Goal: Task Accomplishment & Management: Use online tool/utility

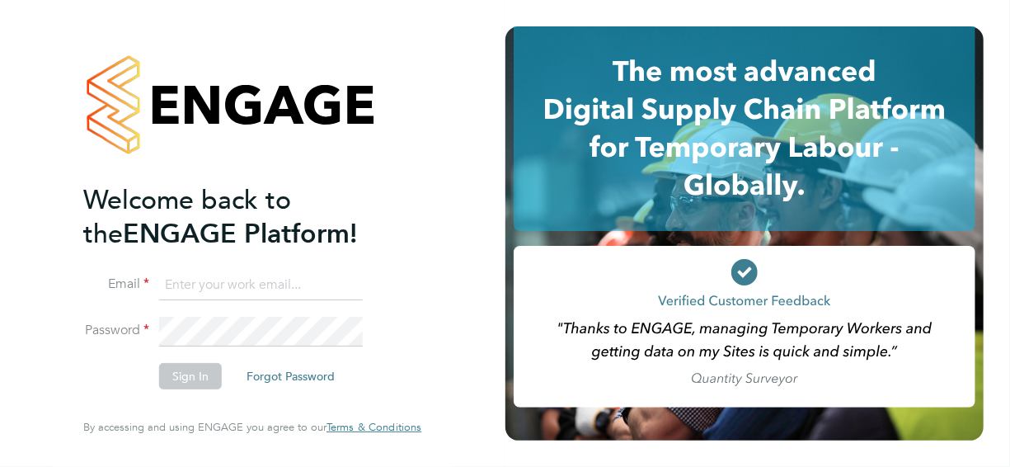
type input "[PERSON_NAME][EMAIL_ADDRESS][PERSON_NAME][DOMAIN_NAME]"
click at [204, 378] on button "Sign In" at bounding box center [190, 376] width 63 height 26
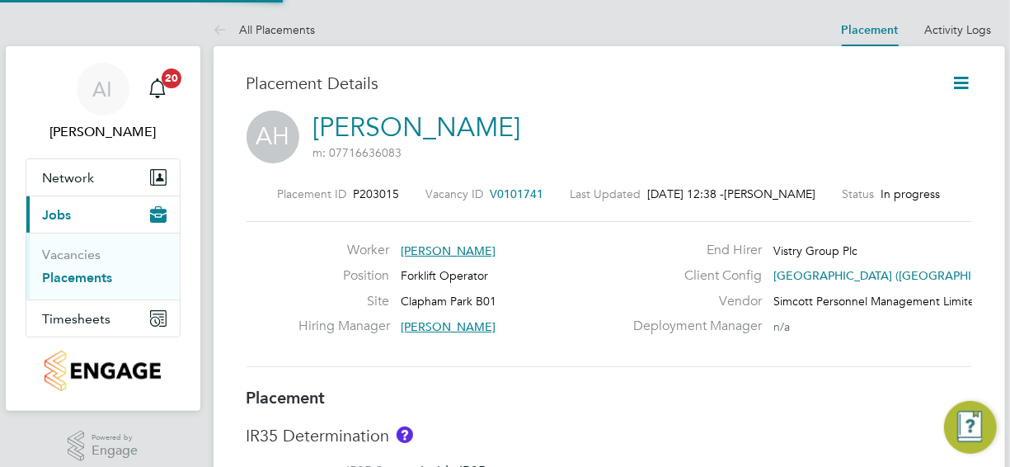
scroll to position [8, 8]
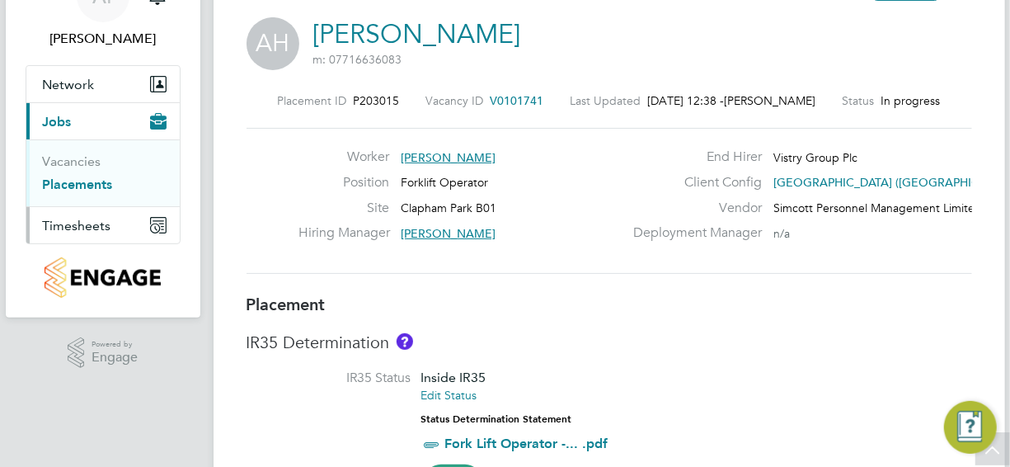
click at [79, 222] on span "Timesheets" at bounding box center [77, 226] width 68 height 16
click at [79, 195] on link "Timesheets" at bounding box center [77, 198] width 68 height 16
